Goal: Find specific page/section: Find specific page/section

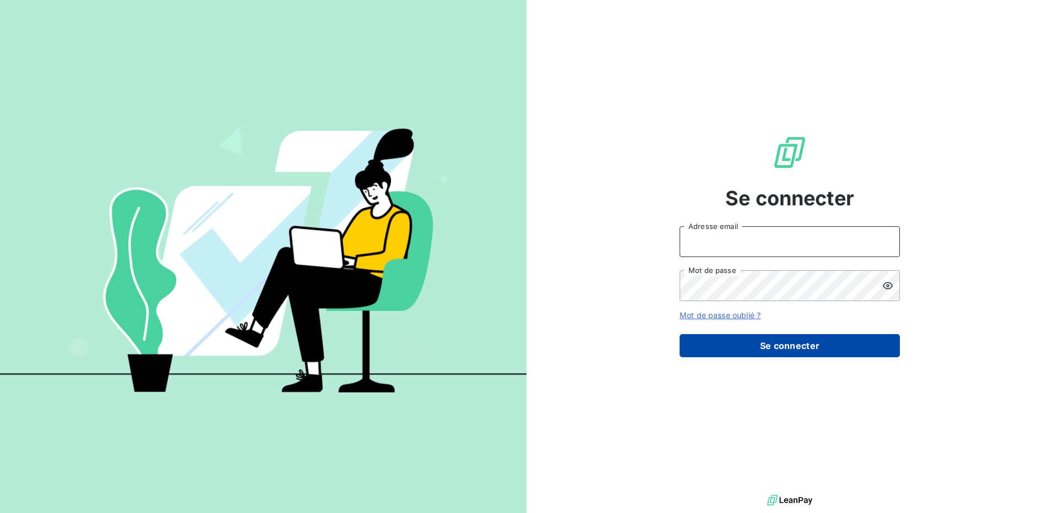
type input "[EMAIL_ADDRESS][PERSON_NAME][DOMAIN_NAME]"
click at [776, 349] on button "Se connecter" at bounding box center [789, 345] width 220 height 23
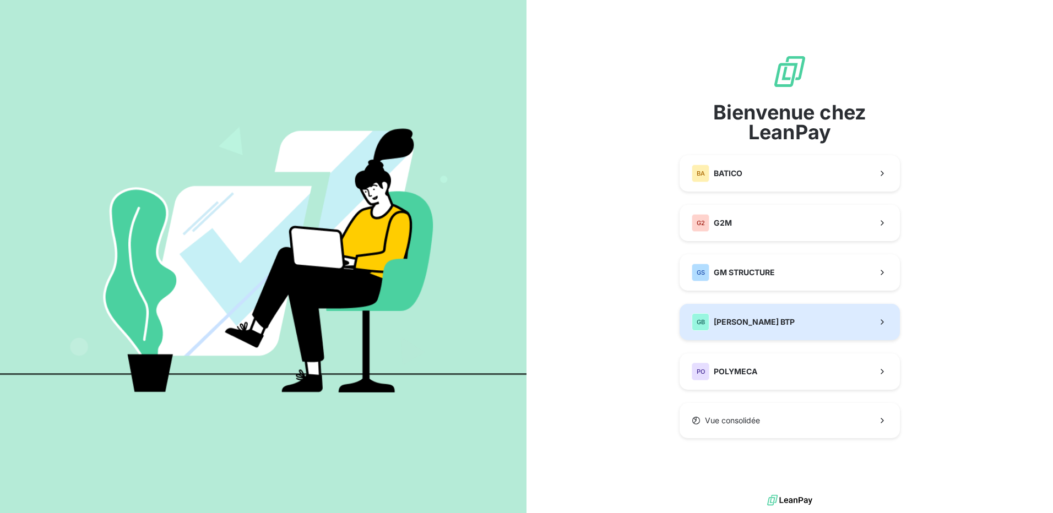
click at [740, 317] on span "[PERSON_NAME] BTP" at bounding box center [754, 322] width 81 height 11
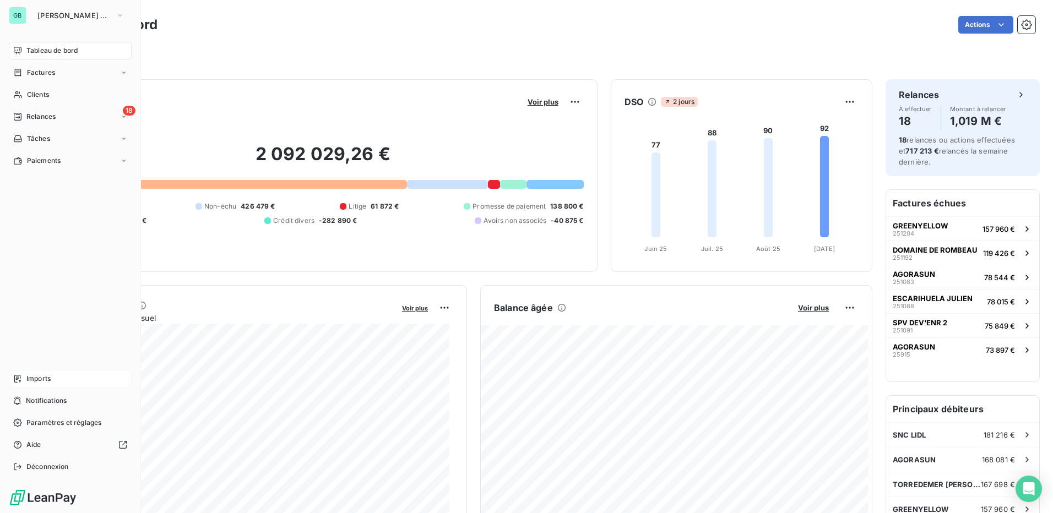
click at [23, 376] on div "Imports" at bounding box center [70, 379] width 123 height 18
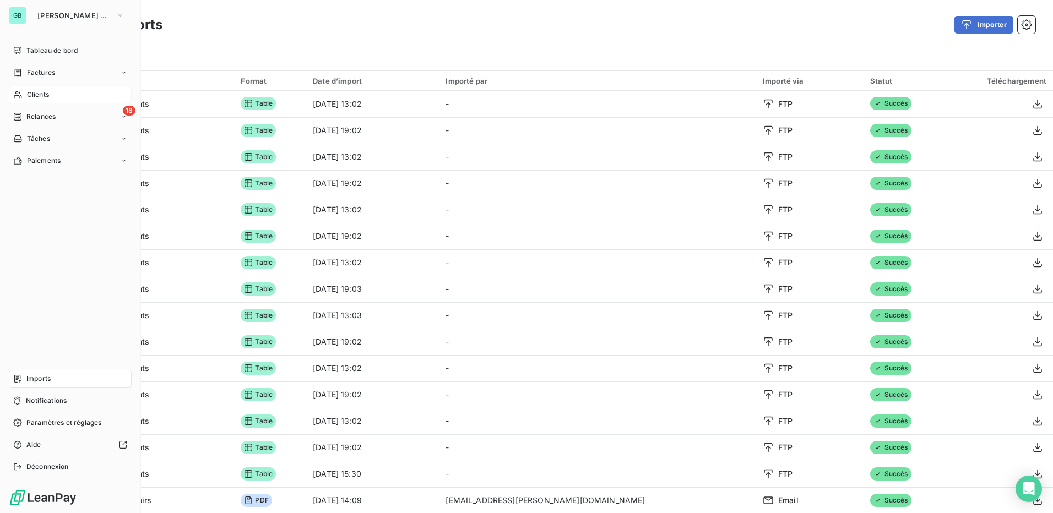
click at [36, 94] on span "Clients" at bounding box center [38, 95] width 22 height 10
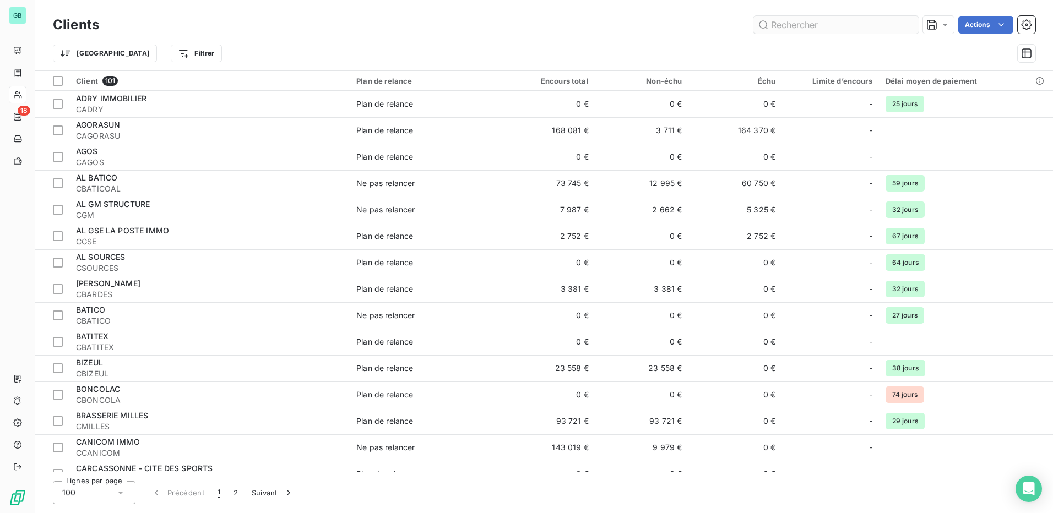
click at [804, 25] on input "text" at bounding box center [835, 25] width 165 height 18
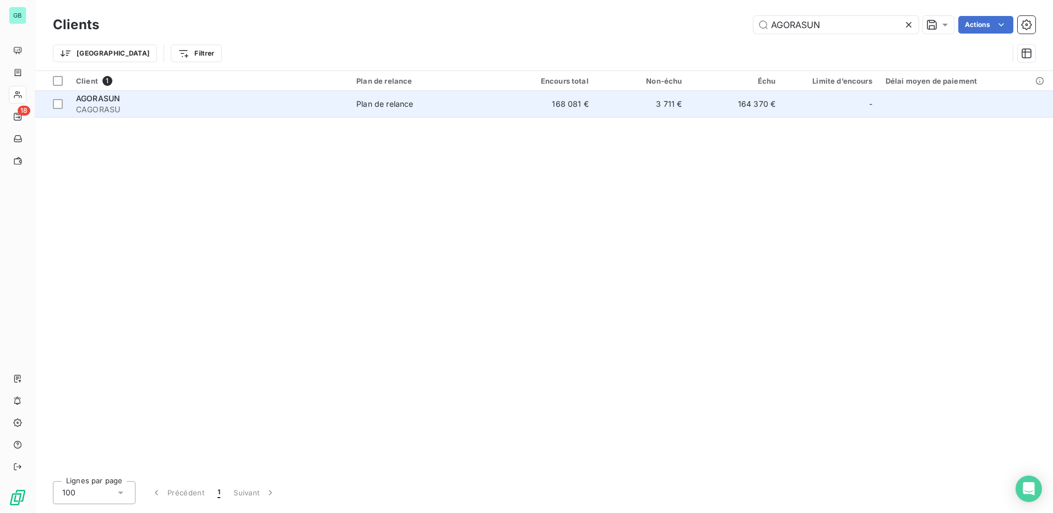
type input "AGORASUN"
click at [106, 97] on span "AGORASUN" at bounding box center [98, 98] width 44 height 9
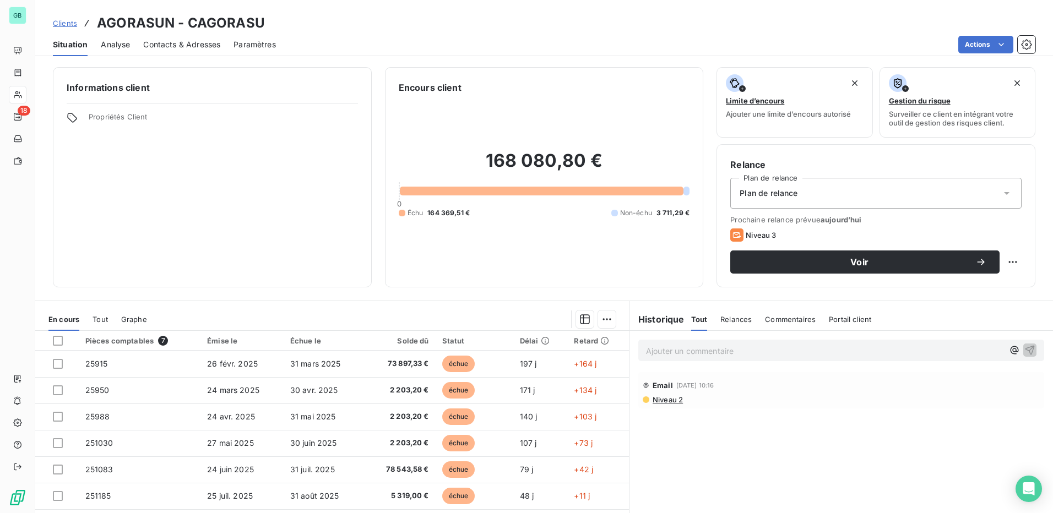
click at [68, 28] on link "Clients" at bounding box center [65, 23] width 24 height 11
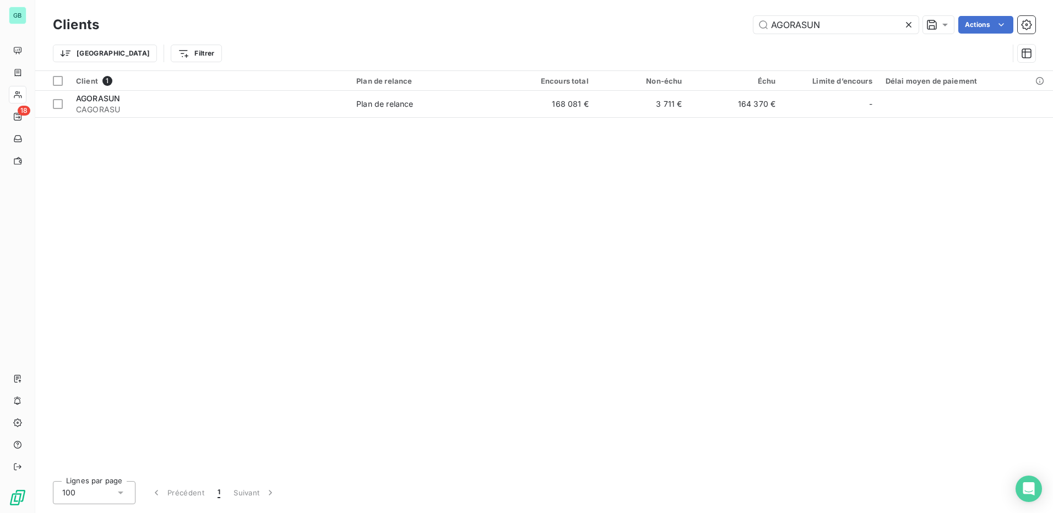
drag, startPoint x: 840, startPoint y: 27, endPoint x: 609, endPoint y: 17, distance: 231.5
click at [609, 17] on div "AGORASUN Actions" at bounding box center [573, 25] width 923 height 18
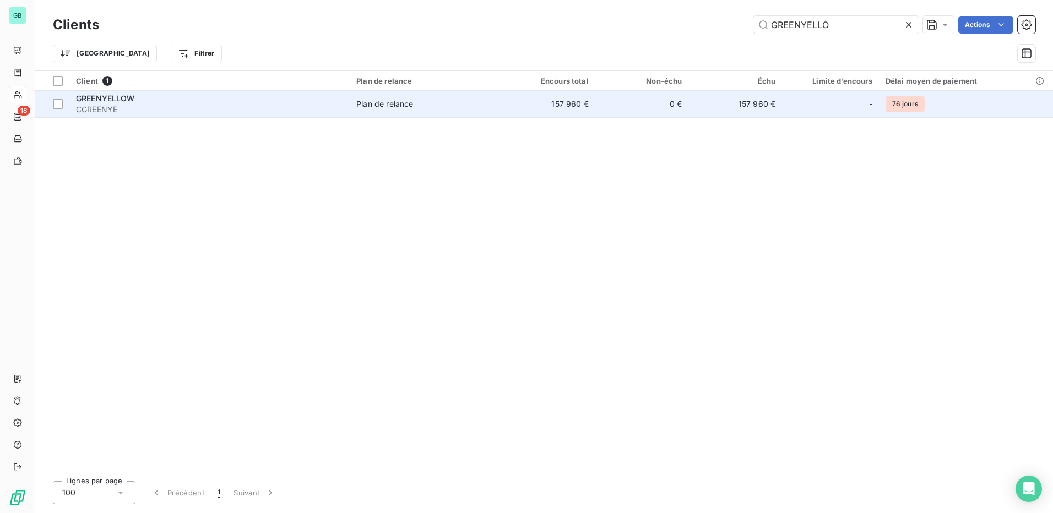
type input "GREENYELLO"
click at [100, 96] on span "GREENYELLOW" at bounding box center [105, 98] width 59 height 9
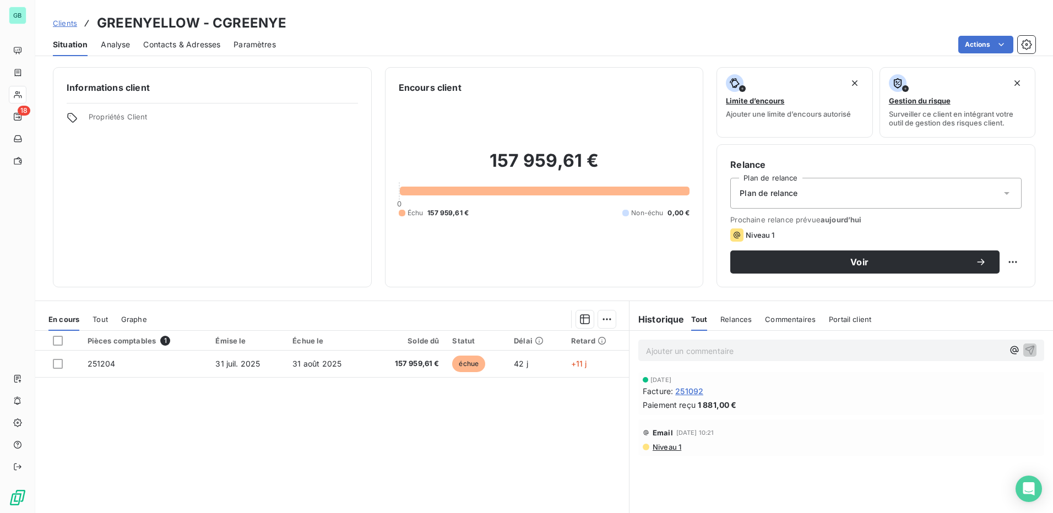
click at [101, 318] on span "Tout" at bounding box center [99, 319] width 15 height 9
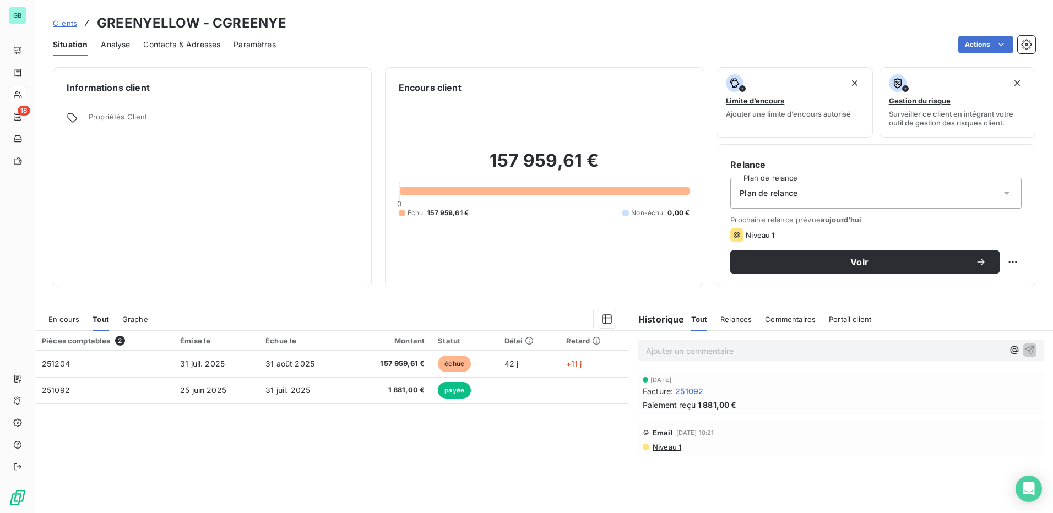
click at [141, 319] on span "Graphe" at bounding box center [135, 319] width 26 height 9
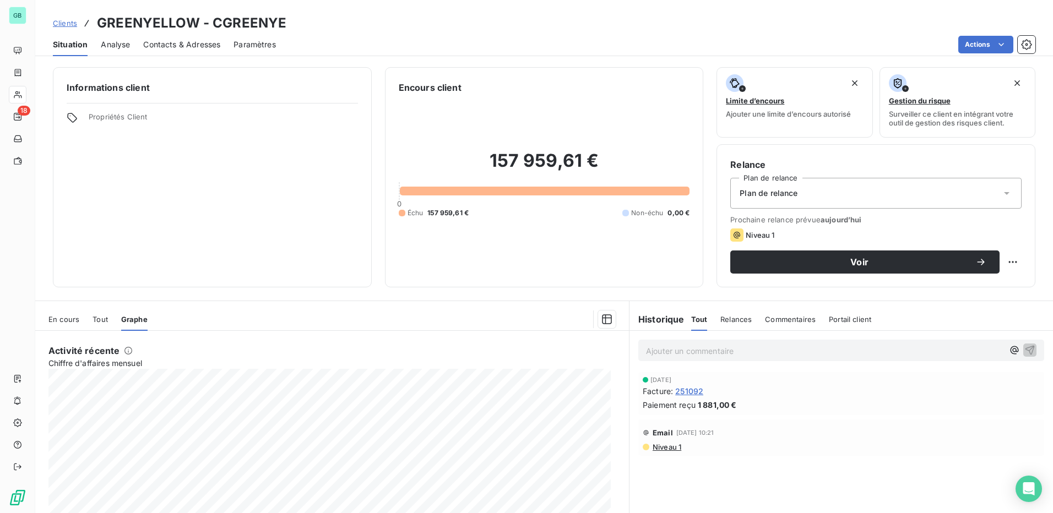
click at [56, 325] on div "En cours" at bounding box center [63, 319] width 31 height 23
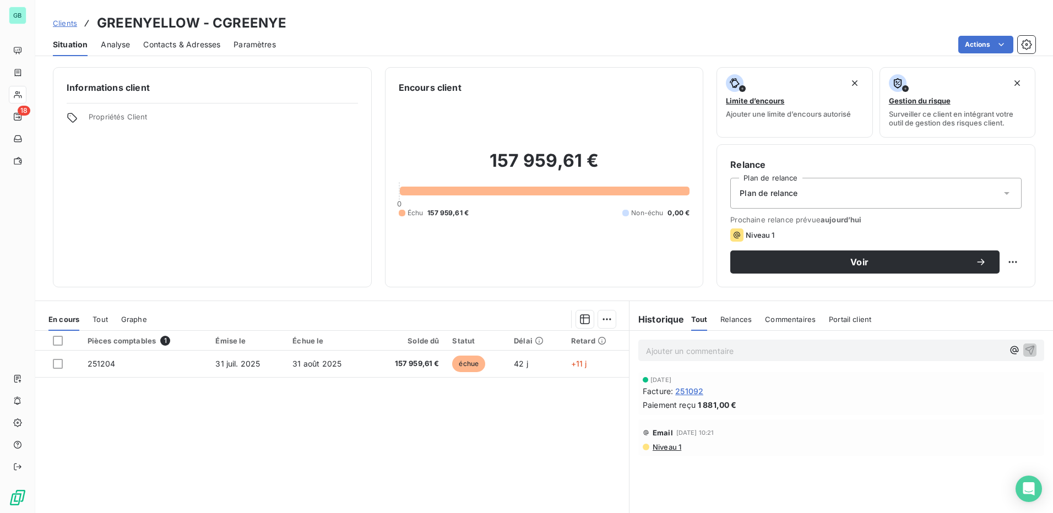
click at [105, 323] on span "Tout" at bounding box center [99, 319] width 15 height 9
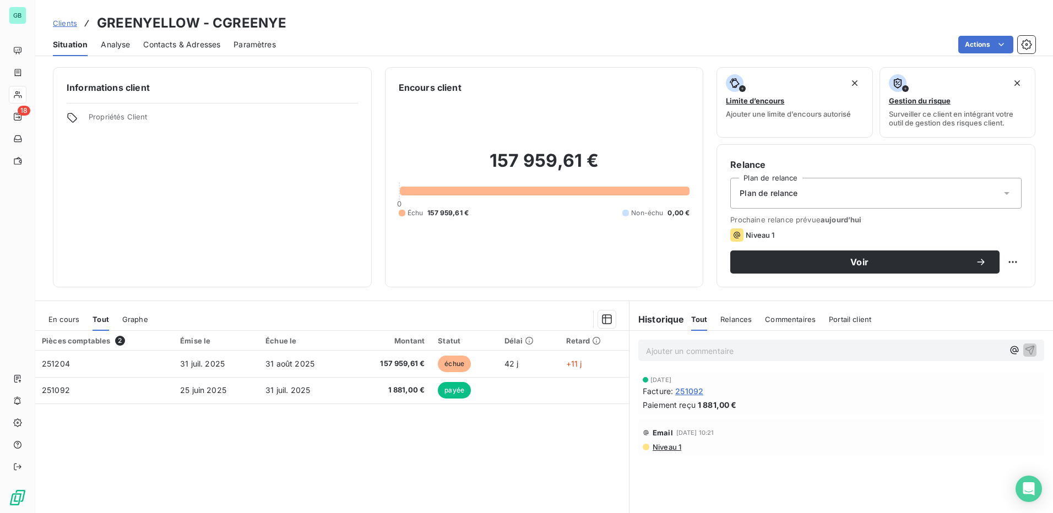
click at [687, 390] on span "251092" at bounding box center [689, 391] width 28 height 12
